Goal: Book appointment/travel/reservation

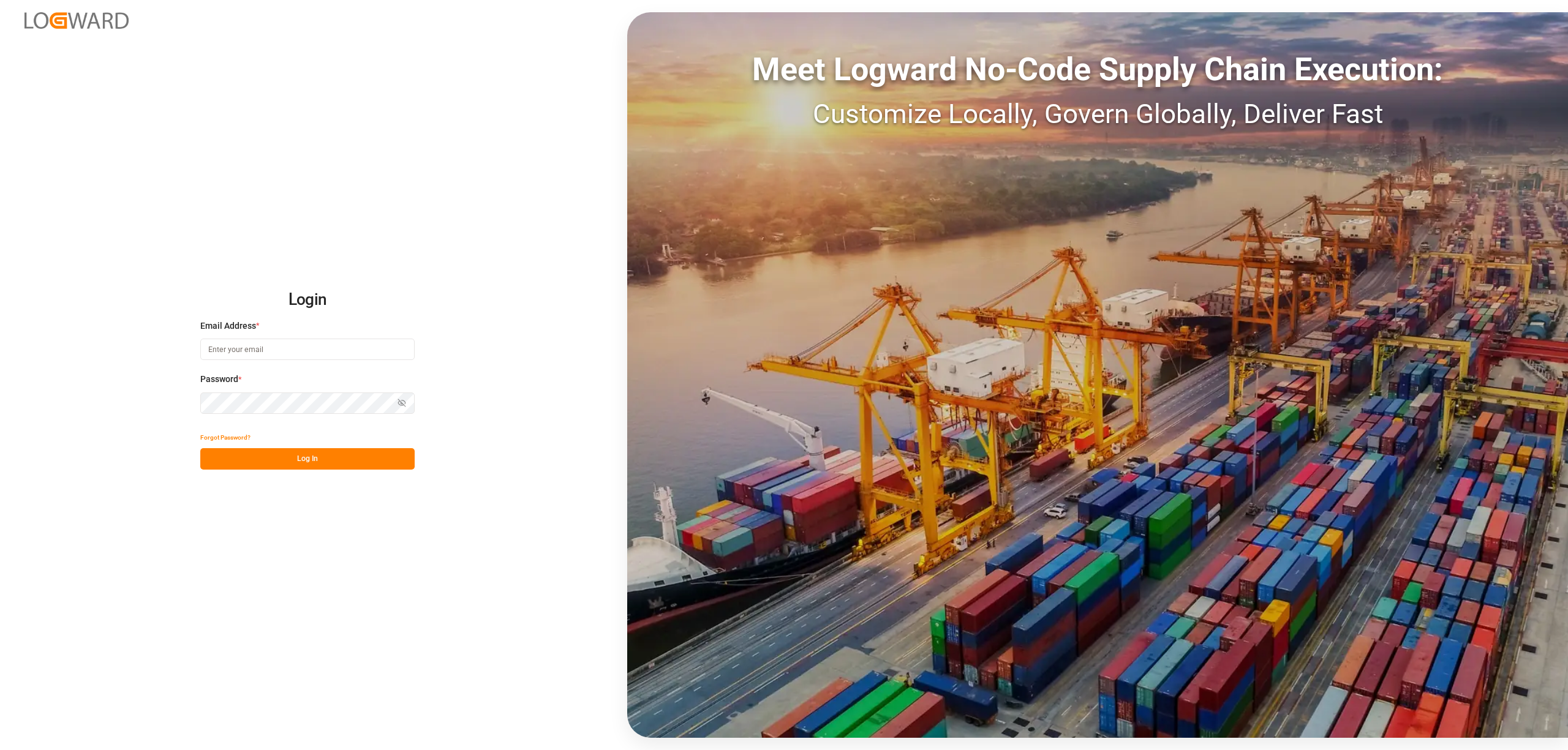
type input "[EMAIL_ADDRESS][DOMAIN_NAME]"
click at [334, 450] on button "Log In" at bounding box center [307, 459] width 214 height 22
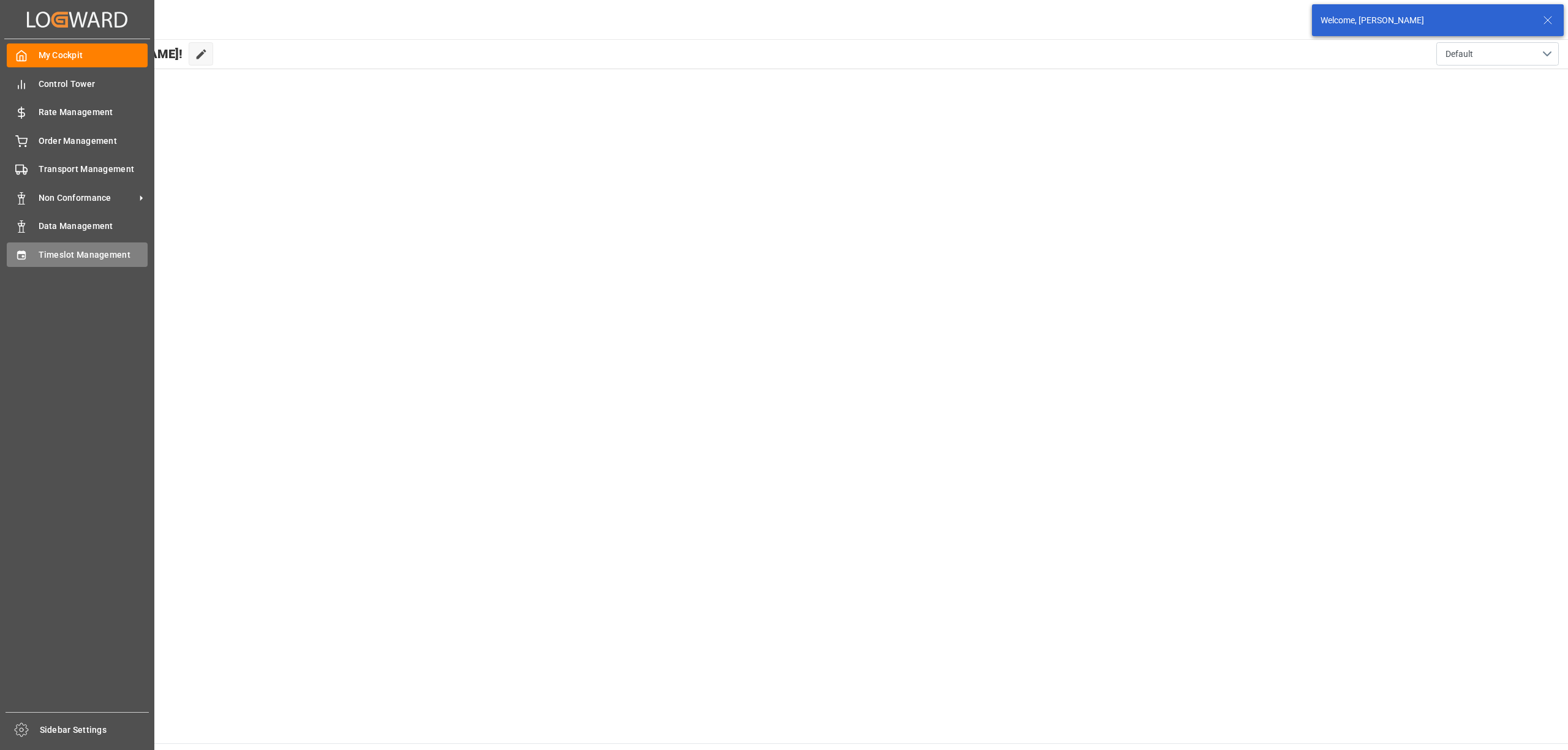
click at [18, 249] on icon at bounding box center [22, 255] width 12 height 12
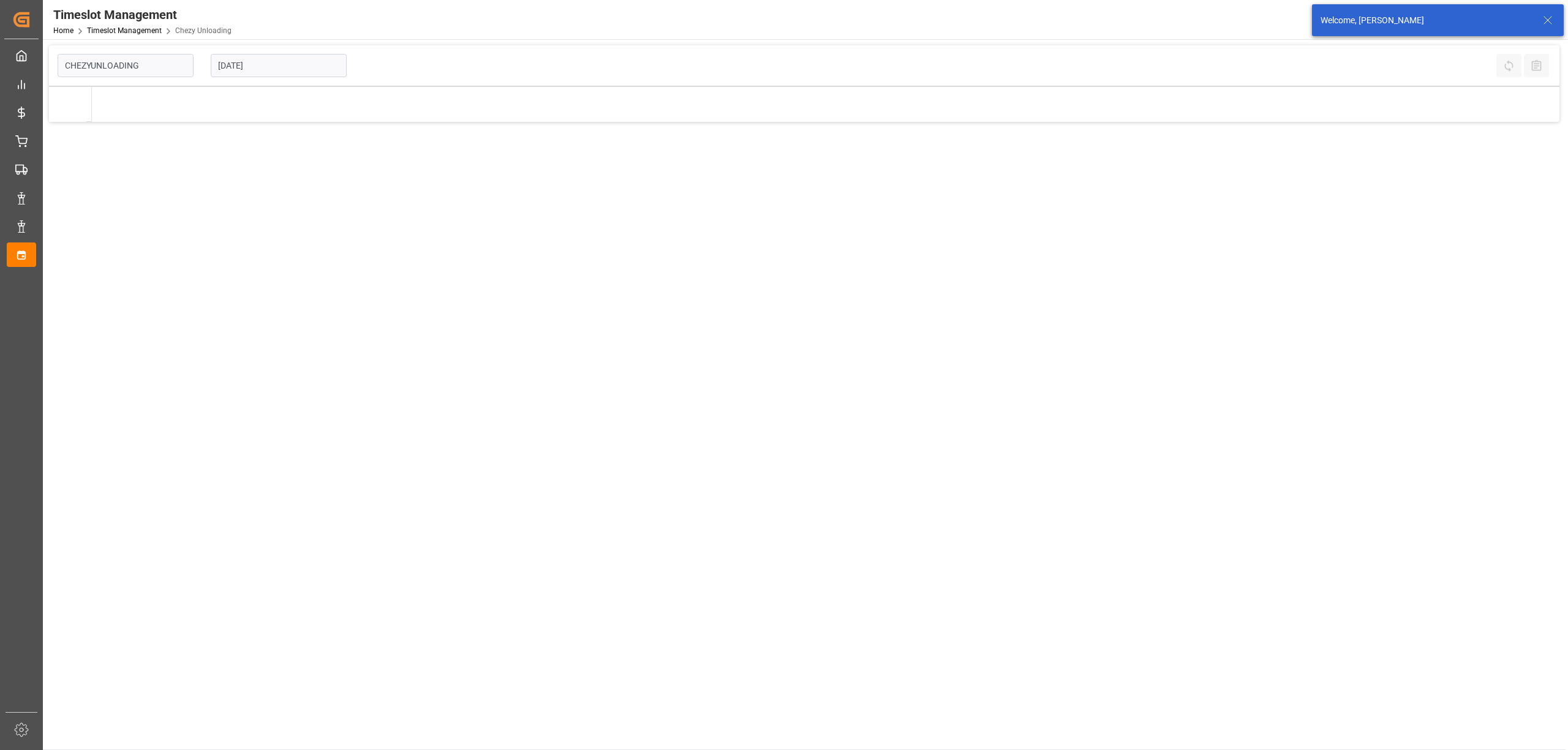
type input "Chezy Unloading"
click at [241, 75] on input "[DATE]" at bounding box center [278, 65] width 136 height 23
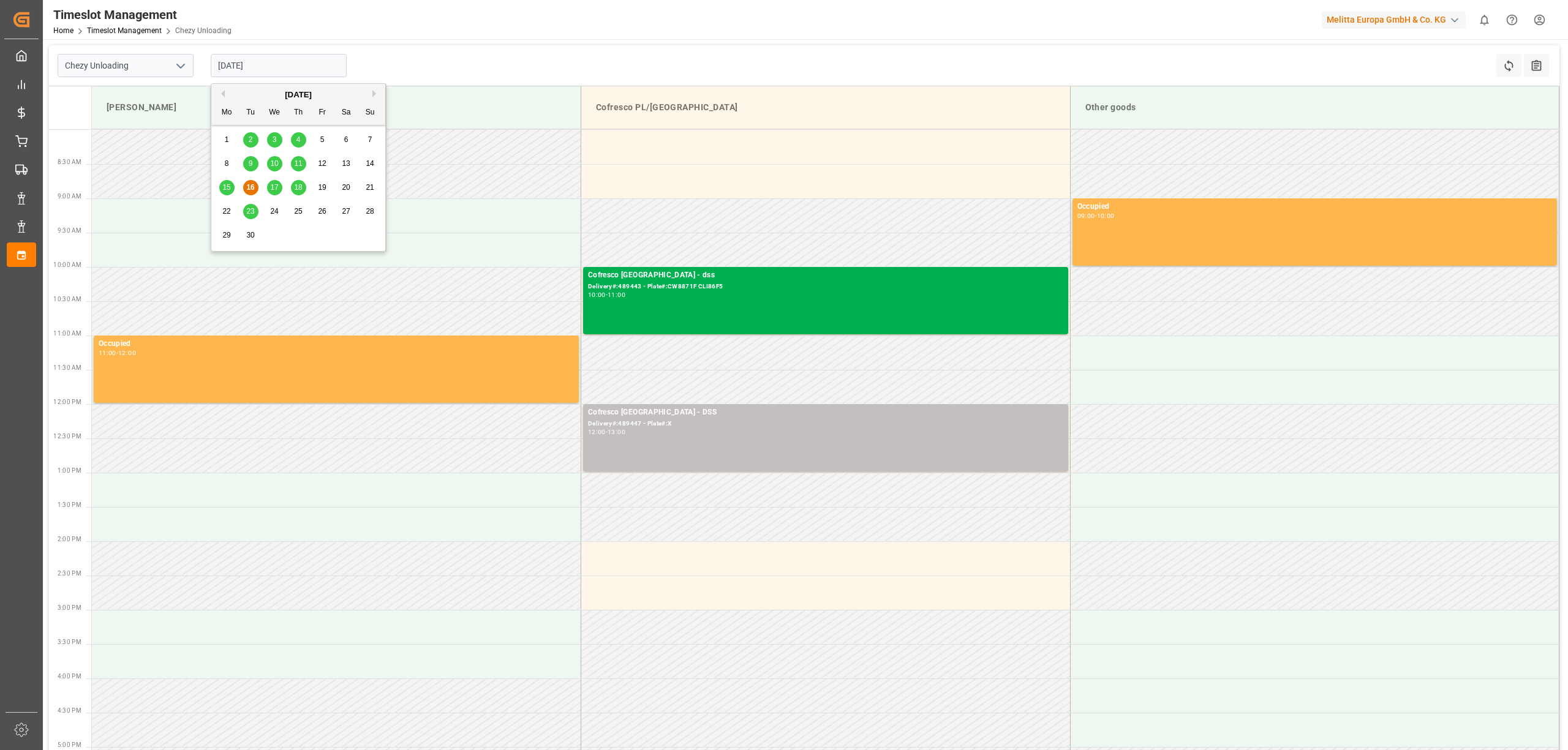
click at [304, 188] on div "18" at bounding box center [298, 188] width 15 height 15
type input "[DATE]"
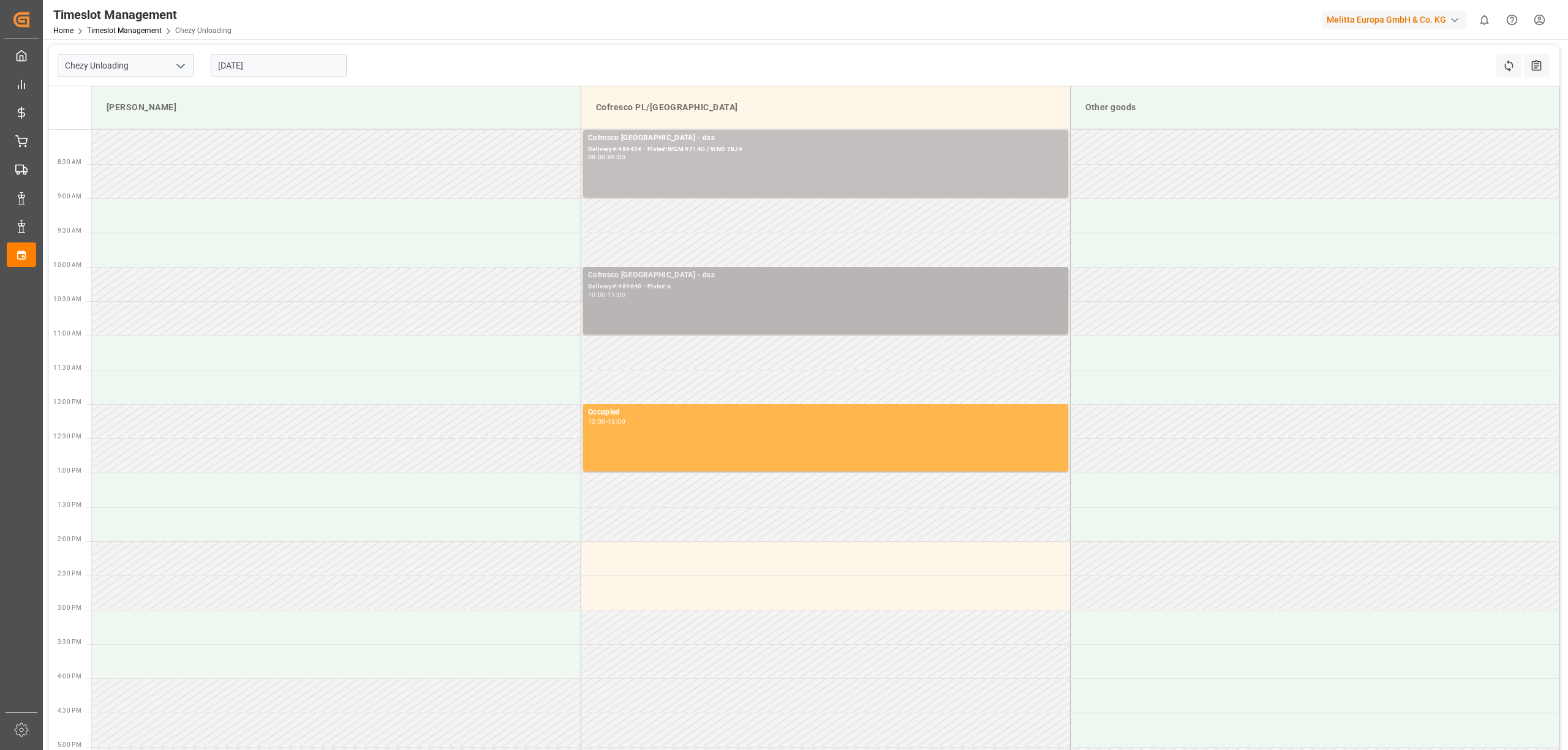
click at [710, 278] on div "Cofresco [GEOGRAPHIC_DATA] - dss" at bounding box center [826, 276] width 475 height 12
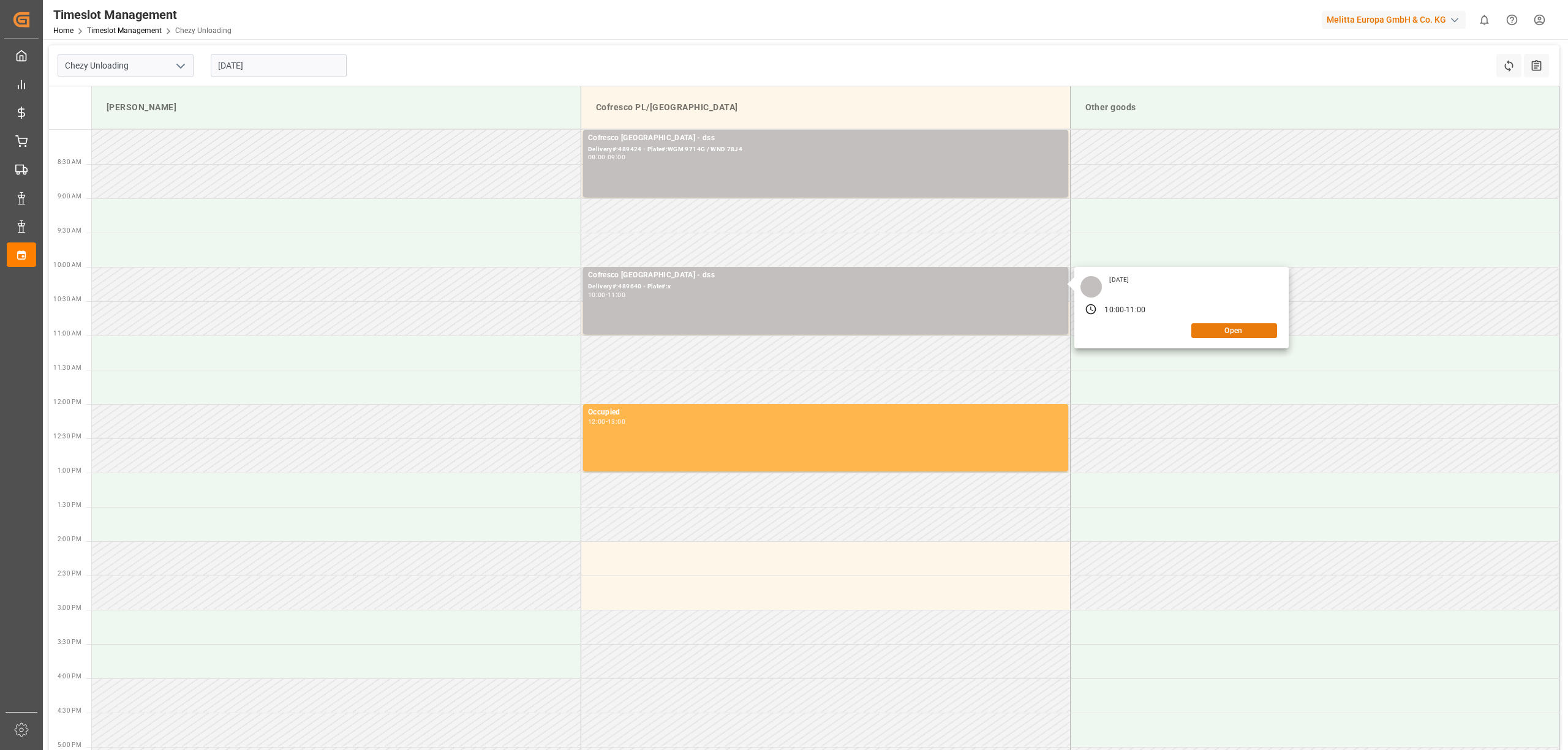
click at [1207, 330] on button "Open" at bounding box center [1234, 330] width 86 height 15
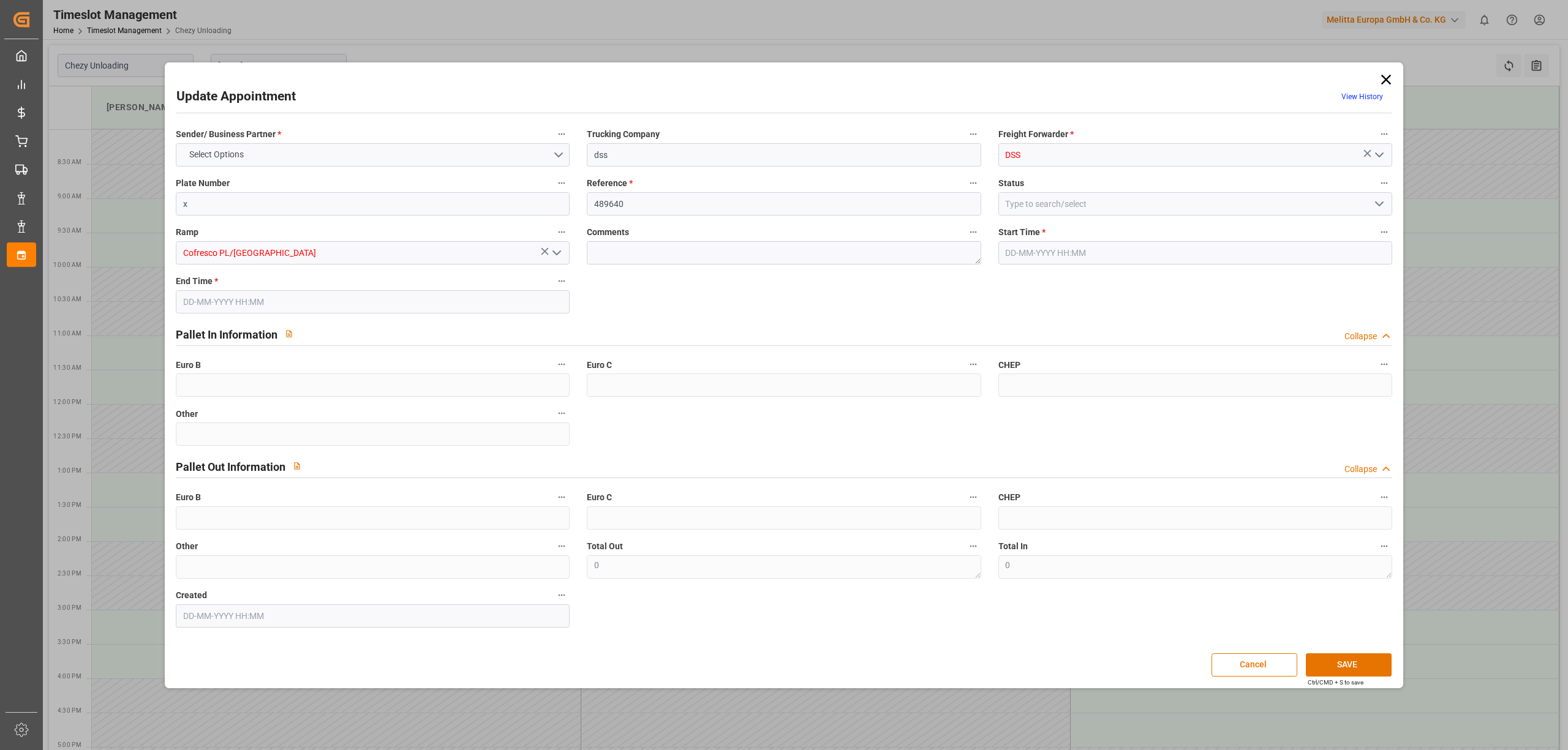
type input "[DATE] 10:00"
type input "[DATE] 11:00"
type input "[DATE] 06:50"
click at [397, 197] on input "x" at bounding box center [373, 204] width 394 height 23
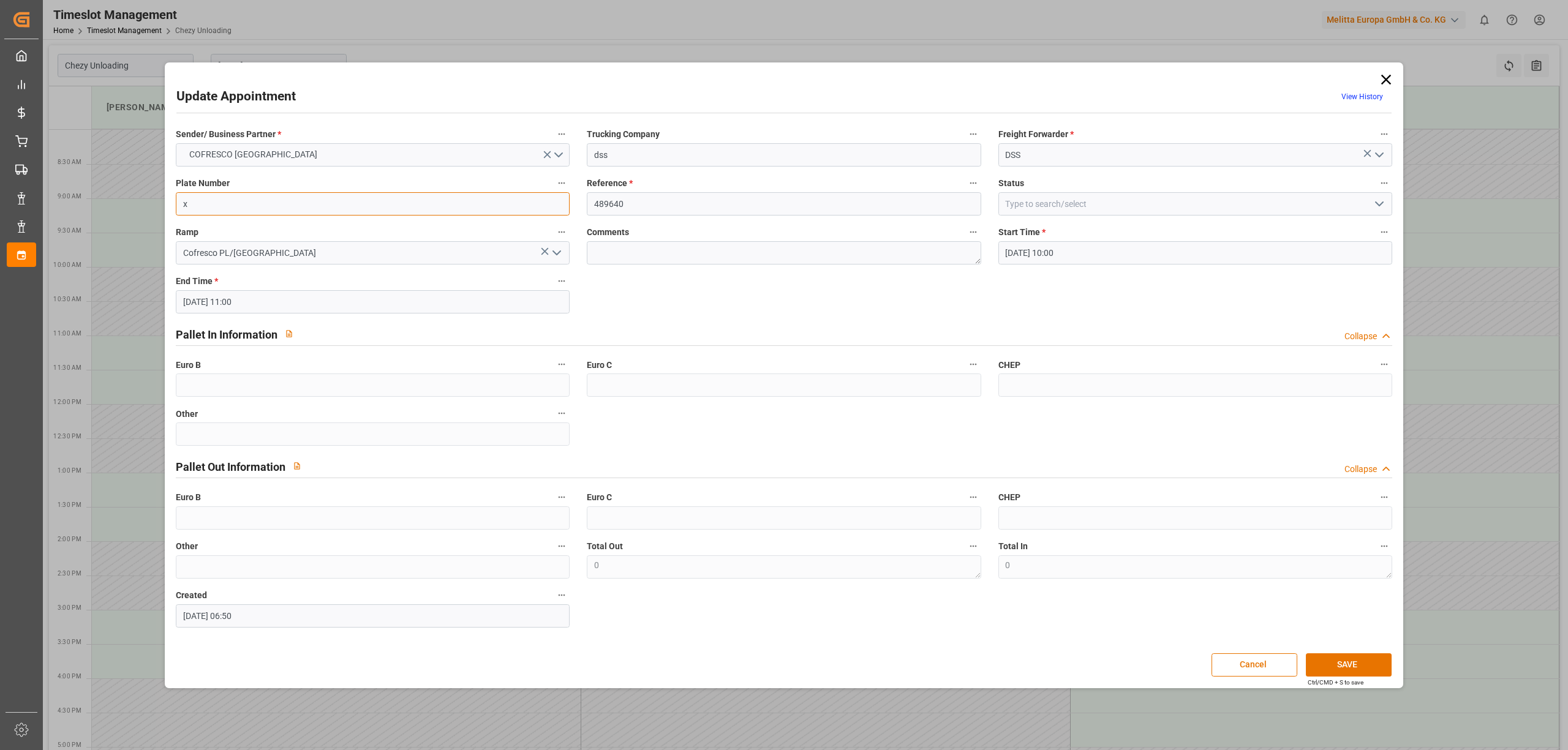
paste input "WGM 3737G / WPZ 35JP"
type input "WGM 3737G / WPZ 35JP"
click at [1353, 662] on button "SAVE" at bounding box center [1349, 665] width 86 height 23
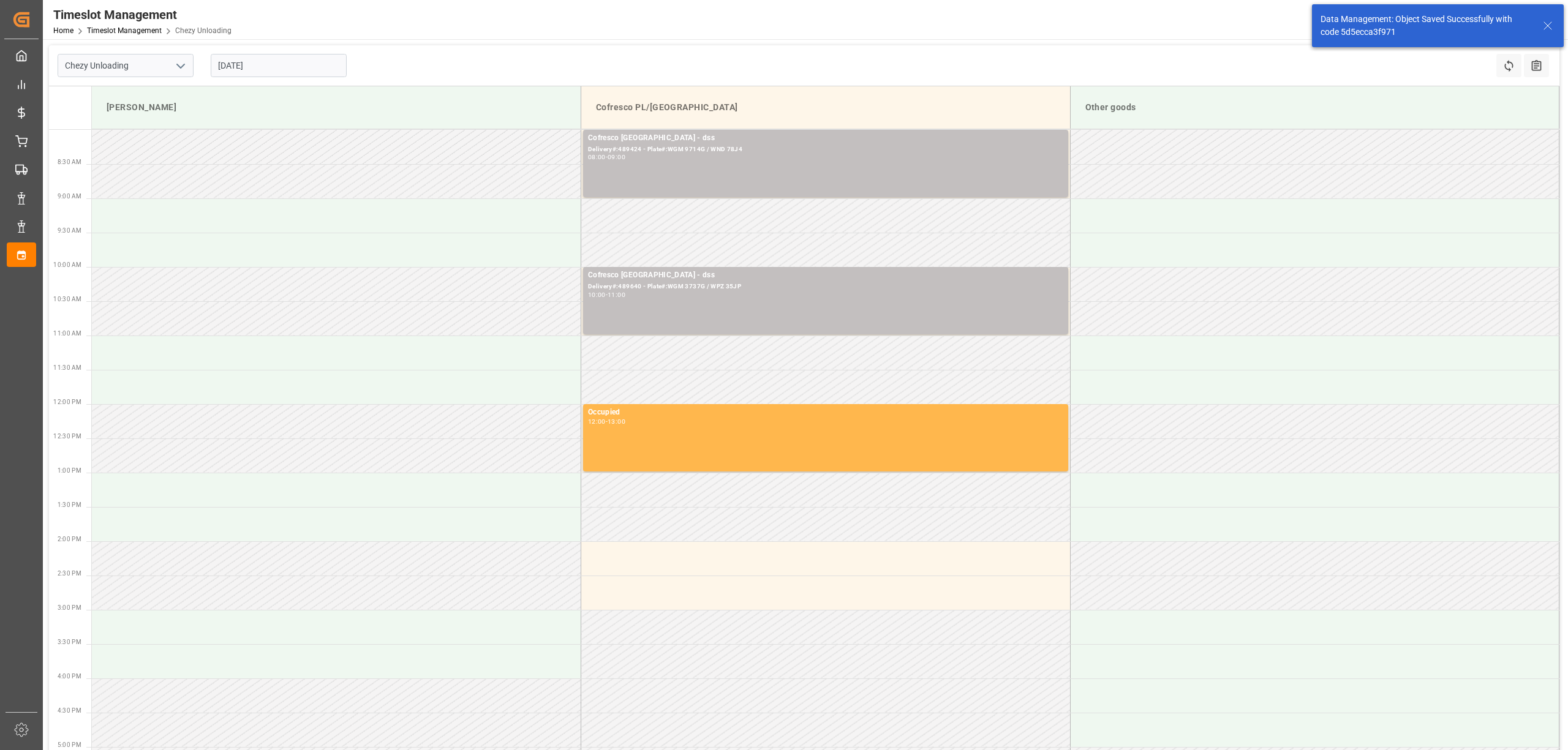
click at [262, 61] on input "[DATE]" at bounding box center [278, 65] width 136 height 23
click at [271, 186] on span "17" at bounding box center [274, 187] width 8 height 8
type input "[DATE]"
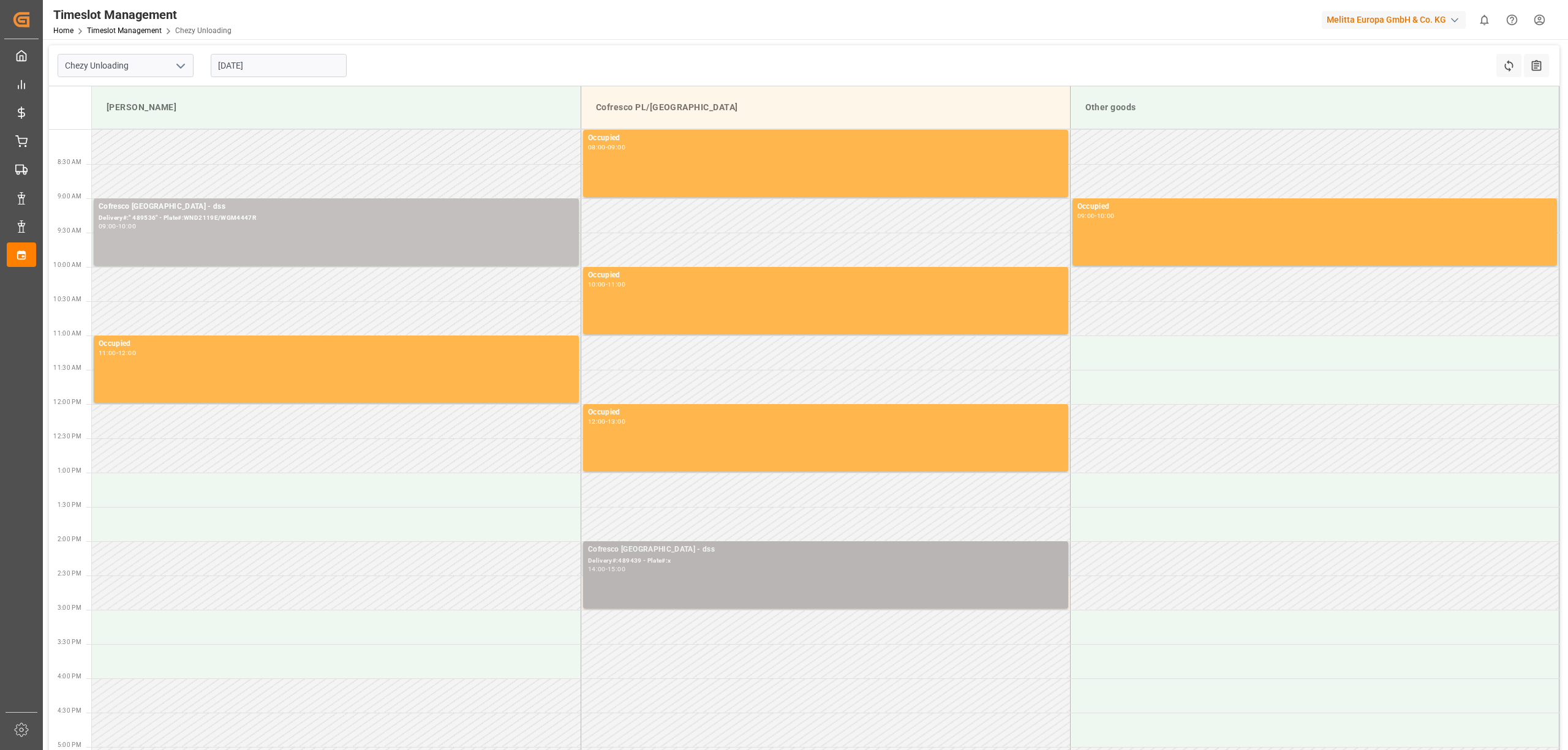
click at [645, 571] on div "14:00 - 15:00" at bounding box center [826, 569] width 475 height 7
click at [829, 568] on div "14:00 - 15:00" at bounding box center [826, 569] width 475 height 7
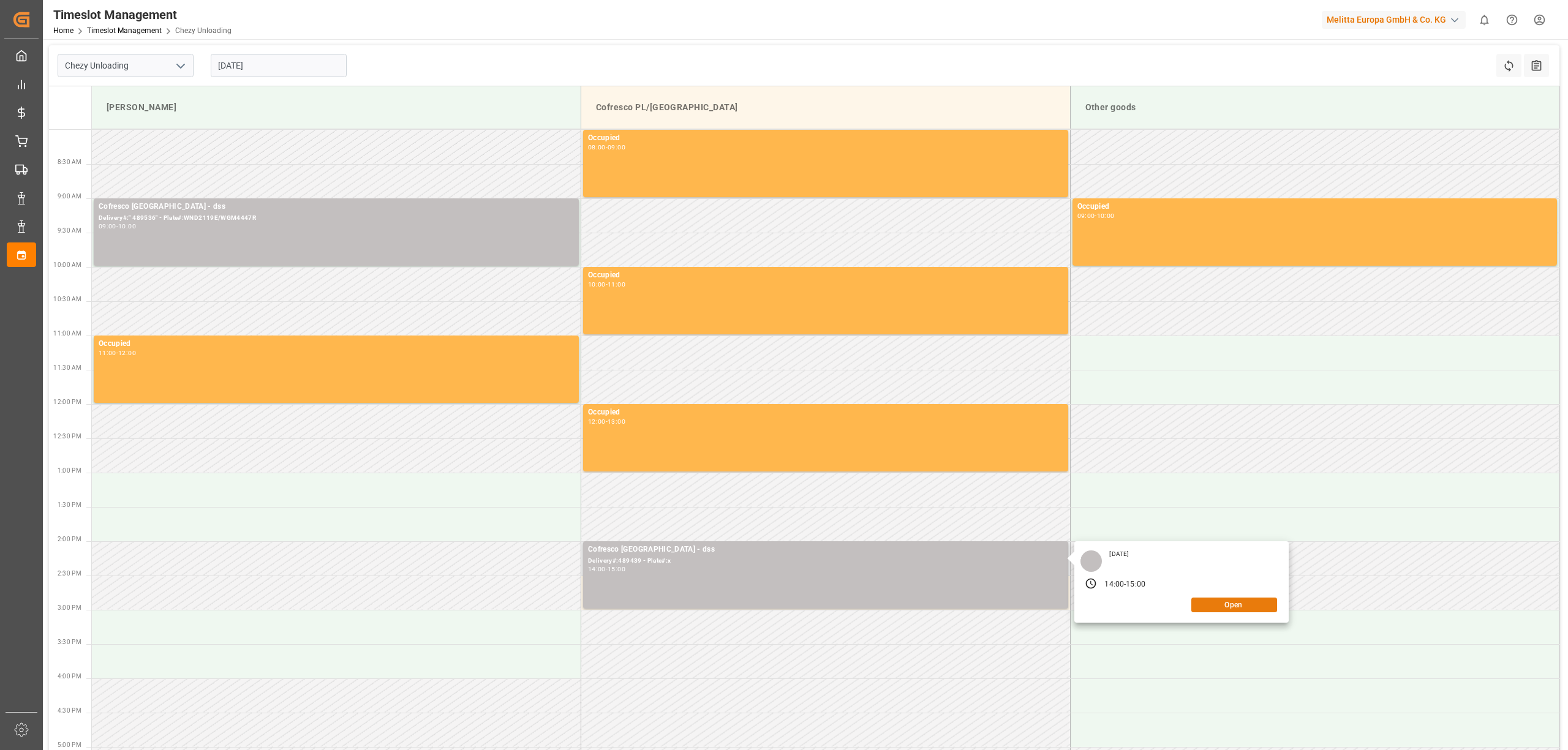
click at [1215, 603] on button "Open" at bounding box center [1234, 605] width 86 height 15
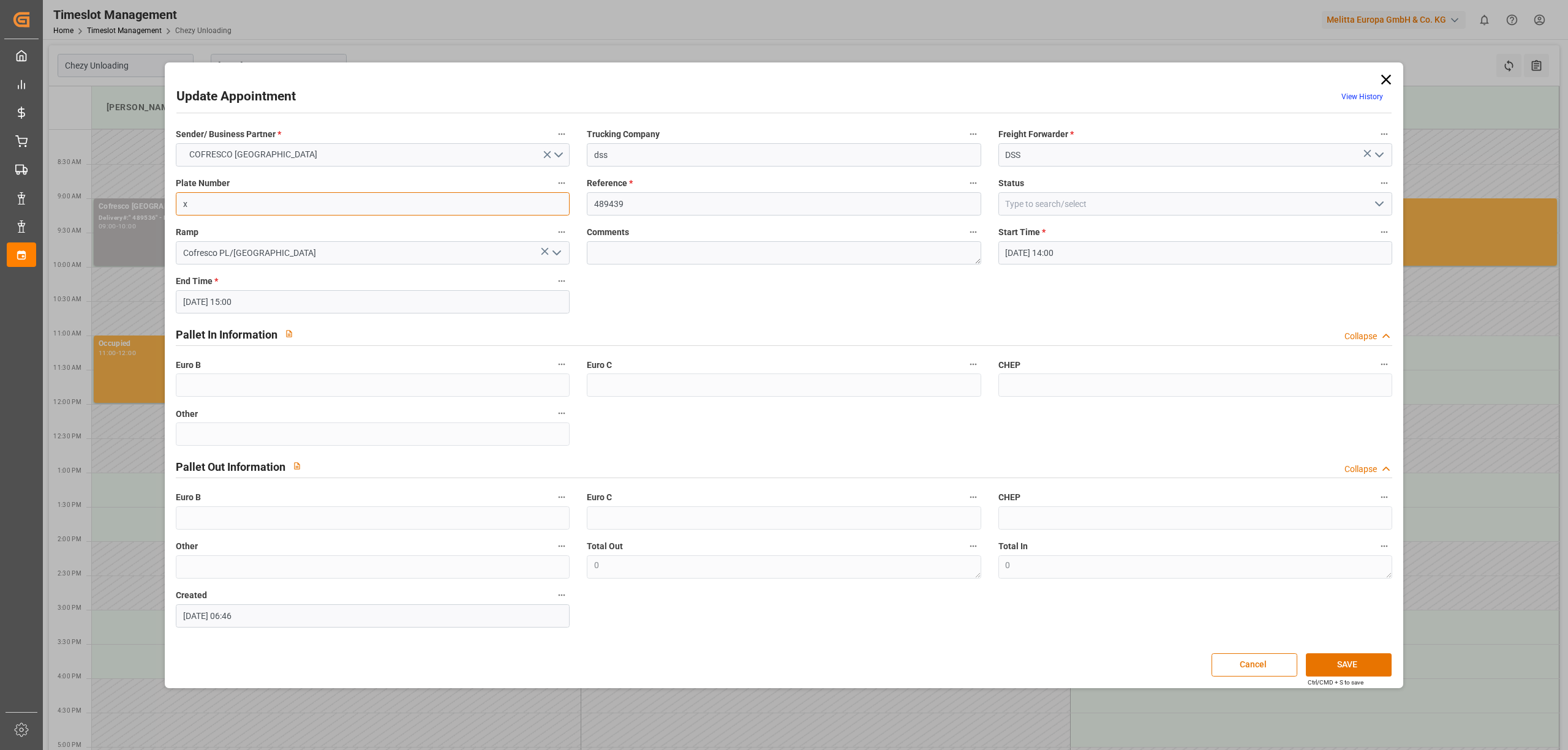
click at [410, 199] on input "x" at bounding box center [373, 204] width 394 height 23
paste input "GDA81505/GDA99133"
type input "GDA81505/GDA99133"
click at [1340, 649] on div "Update Appointment View History Sender/ Business Partner * COFRESCO POLAND Truc…" at bounding box center [783, 375] width 1231 height 619
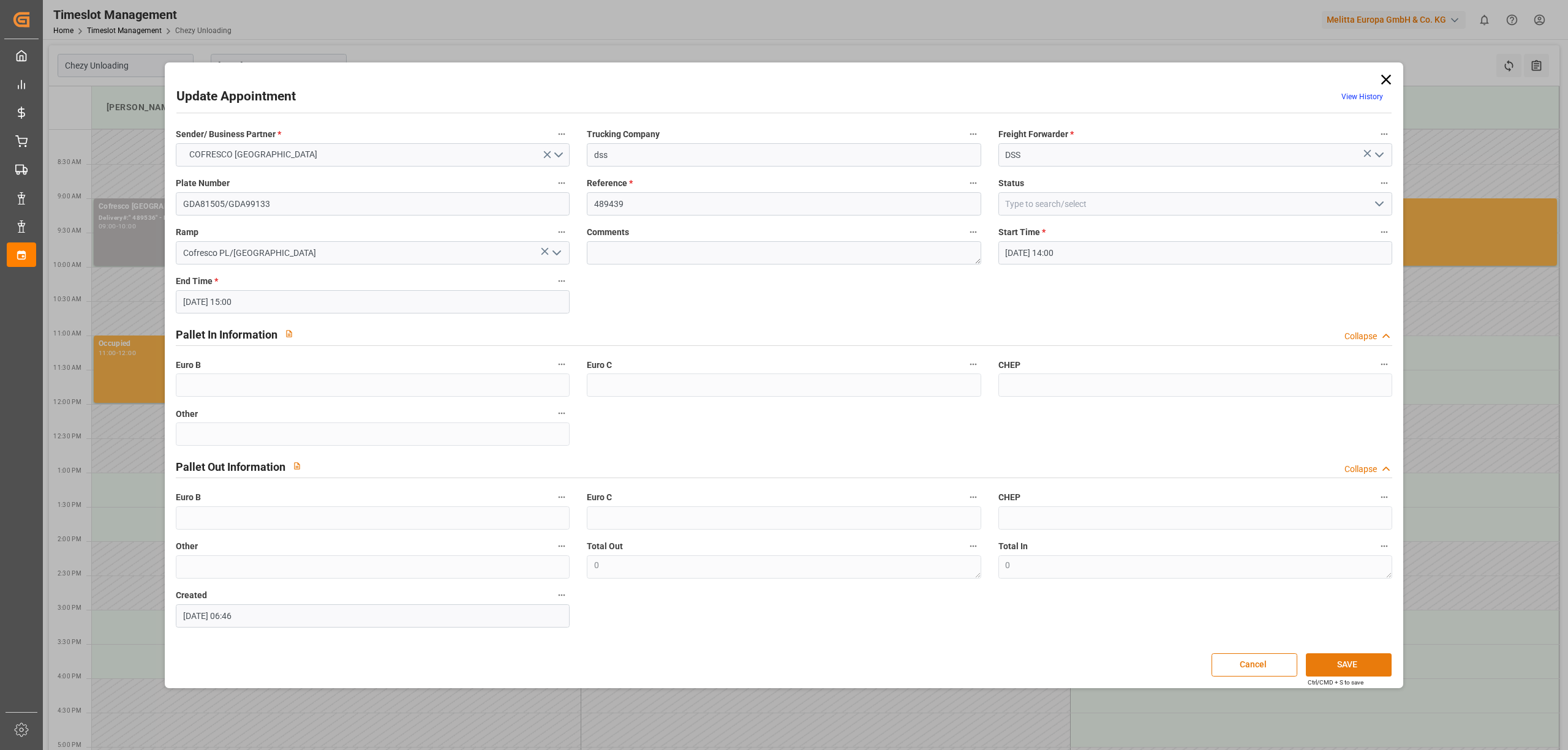
click at [1351, 662] on button "SAVE" at bounding box center [1349, 665] width 86 height 23
